Goal: Task Accomplishment & Management: Complete application form

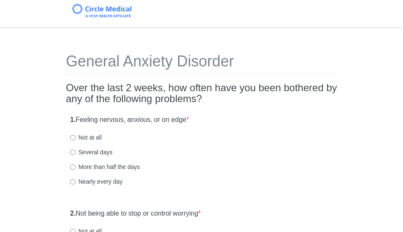
click at [79, 180] on label "Nearly every day" at bounding box center [96, 181] width 53 height 8
click at [76, 180] on input "Nearly every day" at bounding box center [72, 181] width 5 height 5
radio input "true"
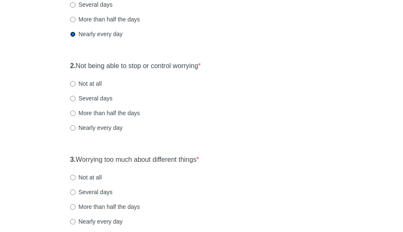
scroll to position [149, 0]
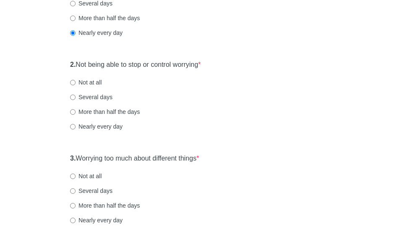
click at [92, 82] on label "Not at all" at bounding box center [86, 82] width 32 height 8
click at [76, 82] on input "Not at all" at bounding box center [72, 82] width 5 height 5
radio input "true"
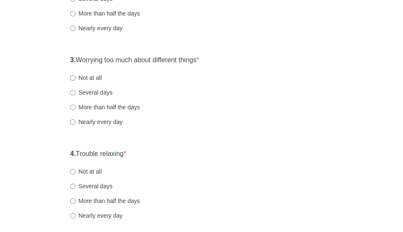
scroll to position [249, 0]
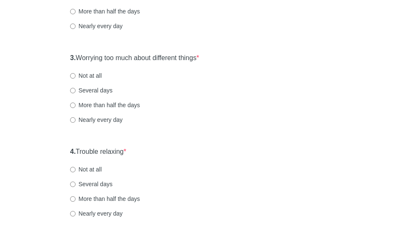
click at [105, 90] on label "Several days" at bounding box center [91, 90] width 42 height 8
click at [76, 90] on input "Several days" at bounding box center [72, 90] width 5 height 5
radio input "true"
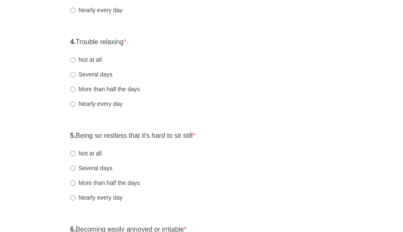
scroll to position [362, 0]
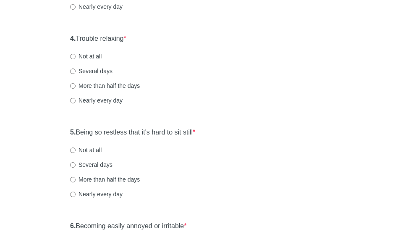
click at [87, 53] on label "Not at all" at bounding box center [86, 56] width 32 height 8
click at [76, 54] on input "Not at all" at bounding box center [72, 56] width 5 height 5
radio input "true"
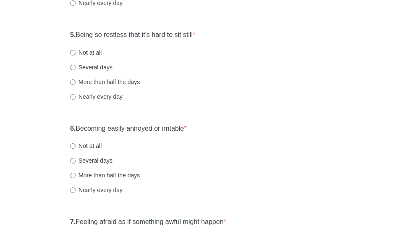
scroll to position [465, 0]
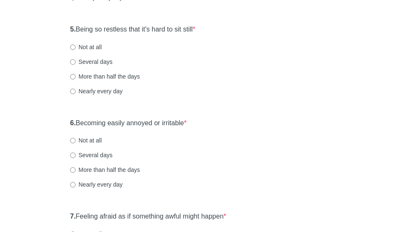
click at [91, 46] on label "Not at all" at bounding box center [86, 47] width 32 height 8
click at [76, 46] on input "Not at all" at bounding box center [72, 47] width 5 height 5
radio input "true"
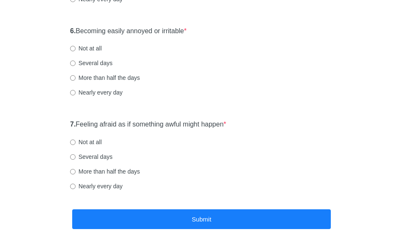
scroll to position [566, 0]
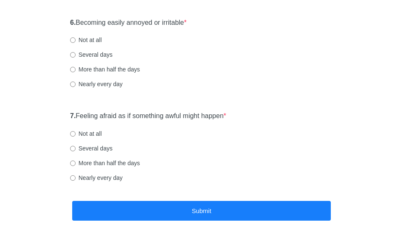
click at [93, 41] on label "Not at all" at bounding box center [86, 40] width 32 height 8
click at [76, 41] on input "Not at all" at bounding box center [72, 39] width 5 height 5
radio input "true"
click at [94, 134] on label "Not at all" at bounding box center [86, 133] width 32 height 8
click at [76, 134] on input "Not at all" at bounding box center [72, 133] width 5 height 5
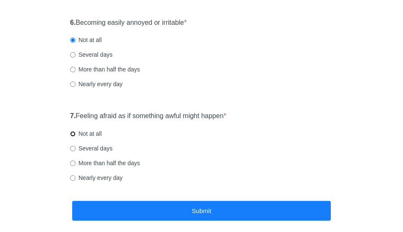
radio input "true"
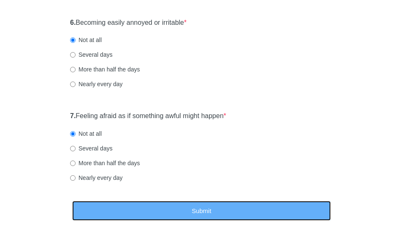
click at [148, 204] on button "Submit" at bounding box center [201, 211] width 259 height 20
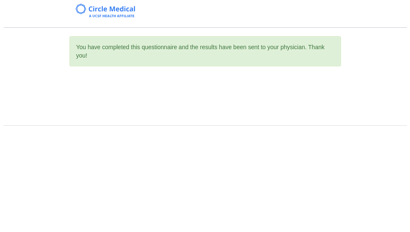
scroll to position [0, 0]
